Goal: Transaction & Acquisition: Subscribe to service/newsletter

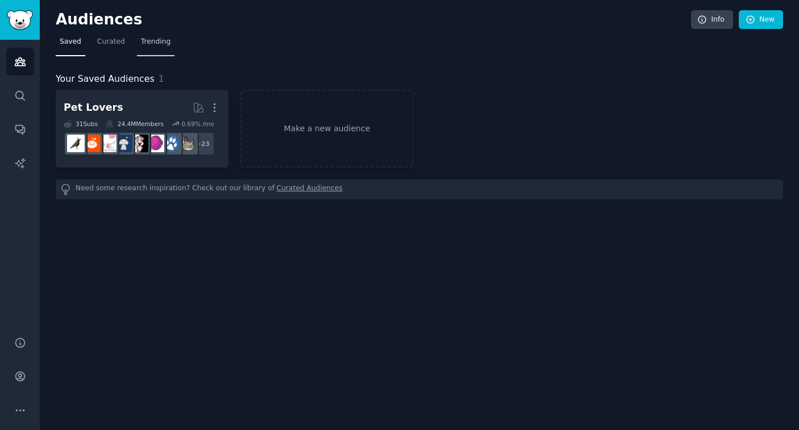
click at [154, 43] on span "Trending" at bounding box center [156, 42] width 30 height 10
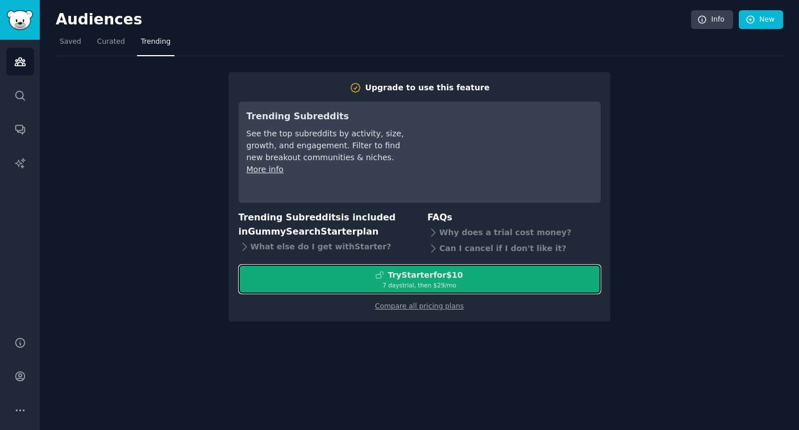
click at [411, 281] on div "7 days trial, then $ 29 /mo" at bounding box center [419, 285] width 361 height 8
click at [426, 279] on div "Try Starter for $10" at bounding box center [424, 275] width 75 height 12
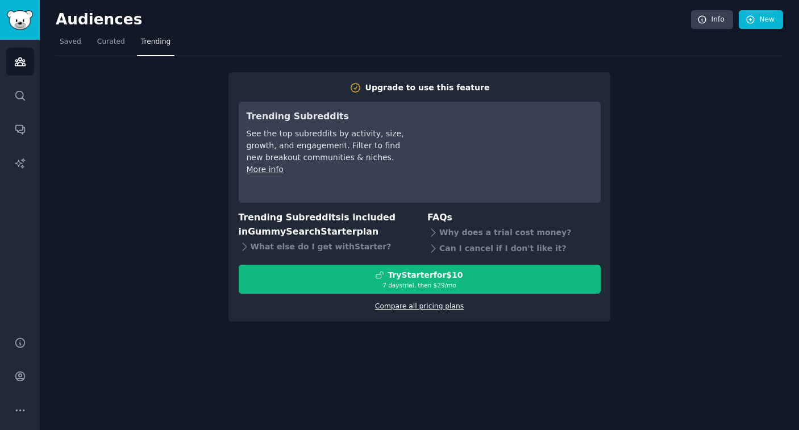
click at [408, 305] on link "Compare all pricing plans" at bounding box center [419, 306] width 89 height 8
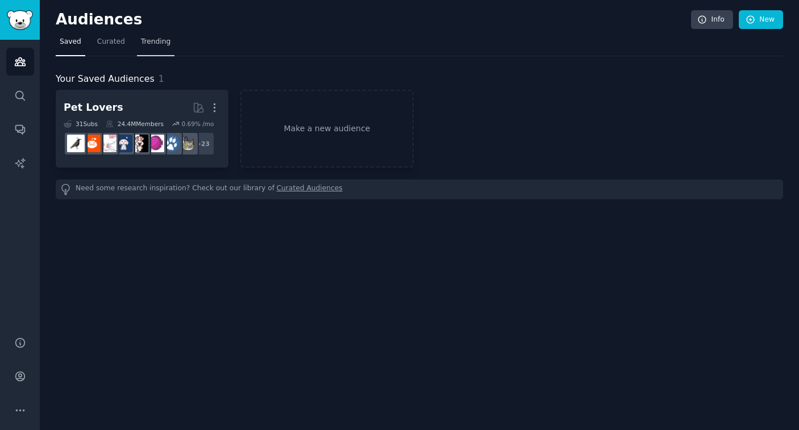
click at [164, 48] on link "Trending" at bounding box center [155, 44] width 37 height 23
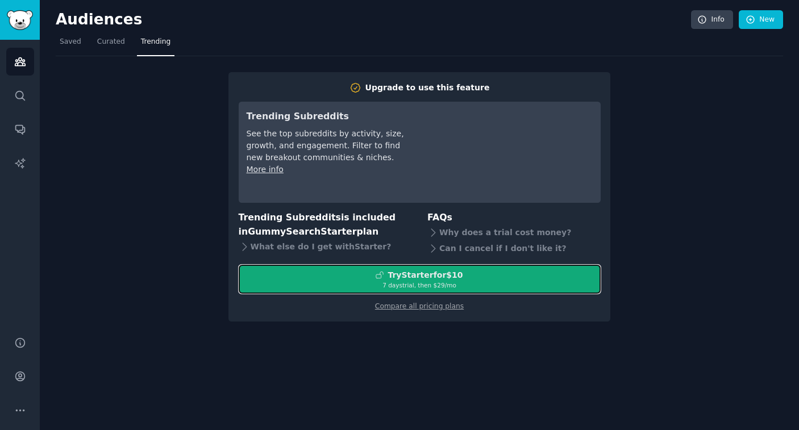
click at [413, 281] on div "7 days trial, then $ 29 /mo" at bounding box center [419, 285] width 361 height 8
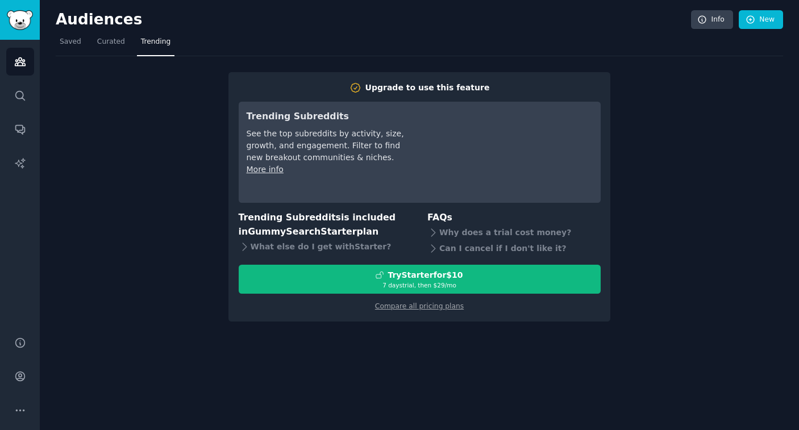
click at [423, 311] on div "Upgrade to use this feature Trending Subreddits See the top subreddits by activ…" at bounding box center [419, 196] width 382 height 249
click at [431, 309] on link "Compare all pricing plans" at bounding box center [419, 306] width 89 height 8
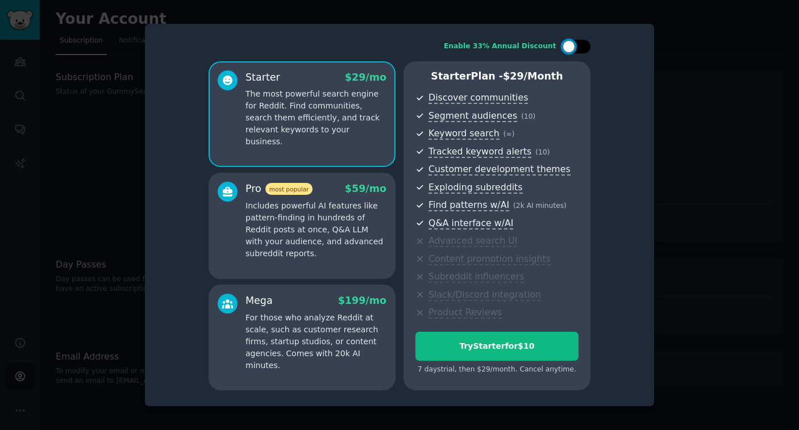
click at [579, 51] on div at bounding box center [576, 47] width 28 height 14
click at [570, 48] on icon at bounding box center [569, 47] width 6 height 6
checkbox input "false"
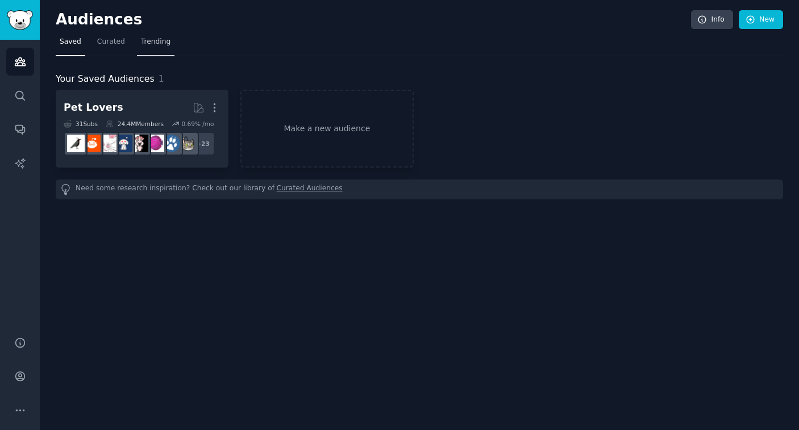
click at [168, 44] on link "Trending" at bounding box center [155, 44] width 37 height 23
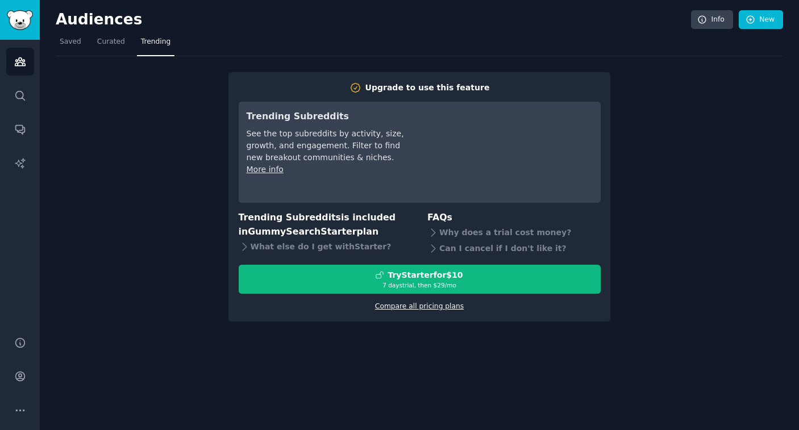
click at [420, 306] on link "Compare all pricing plans" at bounding box center [419, 306] width 89 height 8
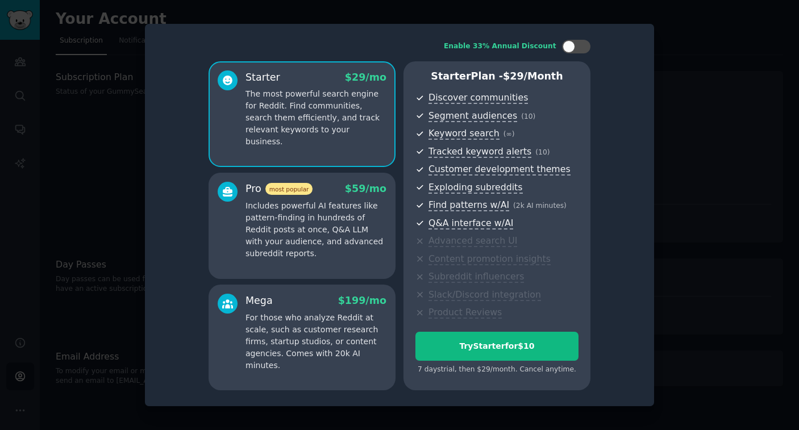
click at [362, 207] on p "Includes powerful AI features like pattern-finding in hundreds of Reddit posts …" at bounding box center [315, 230] width 141 height 60
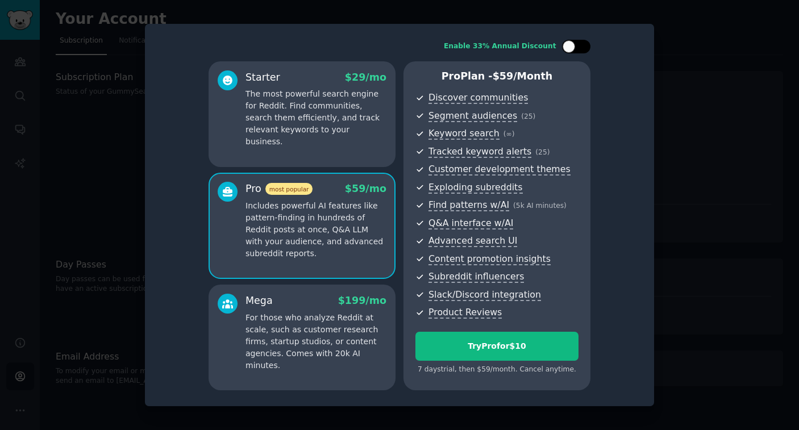
click at [576, 47] on div at bounding box center [576, 47] width 28 height 14
checkbox input "true"
